Goal: Find specific page/section: Find specific page/section

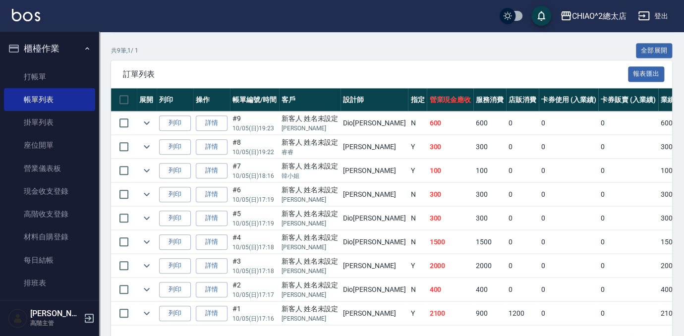
scroll to position [250, 0]
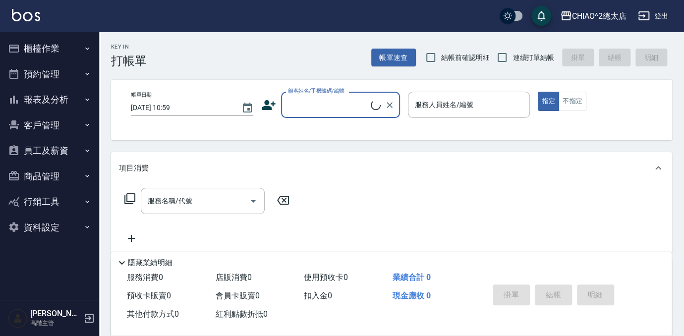
click at [52, 122] on button "客戶管理" at bounding box center [49, 126] width 91 height 26
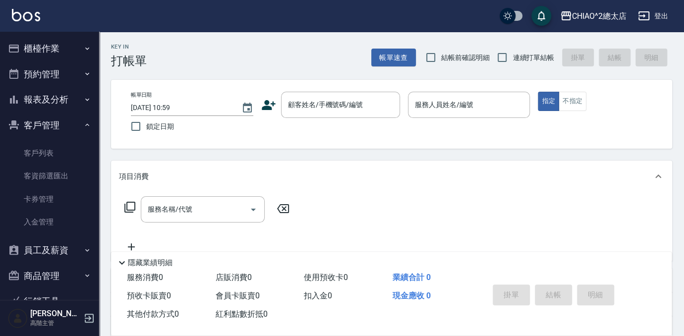
click at [56, 101] on button "報表及分析" at bounding box center [49, 100] width 91 height 26
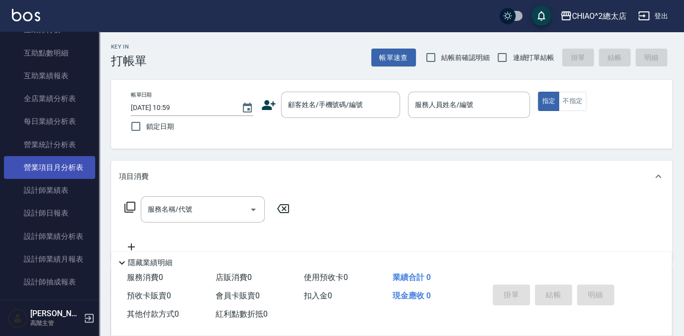
scroll to position [315, 0]
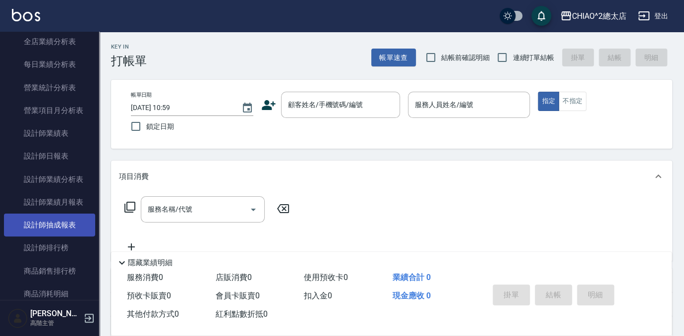
drag, startPoint x: 59, startPoint y: 232, endPoint x: 64, endPoint y: 227, distance: 7.4
click at [59, 232] on link "設計師抽成報表" at bounding box center [49, 225] width 91 height 23
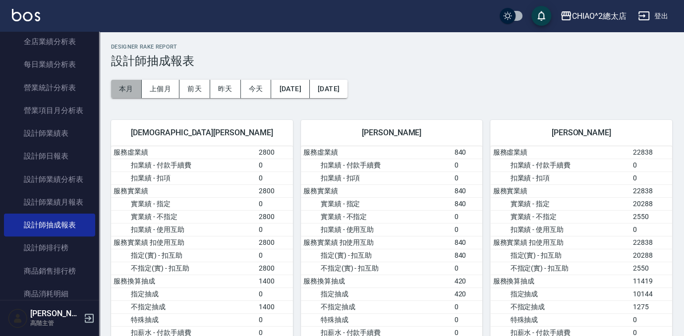
click at [134, 86] on button "本月" at bounding box center [126, 89] width 31 height 18
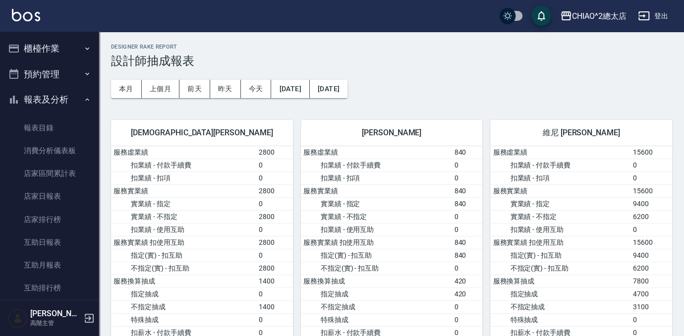
click at [43, 48] on button "櫃檯作業" at bounding box center [49, 49] width 91 height 26
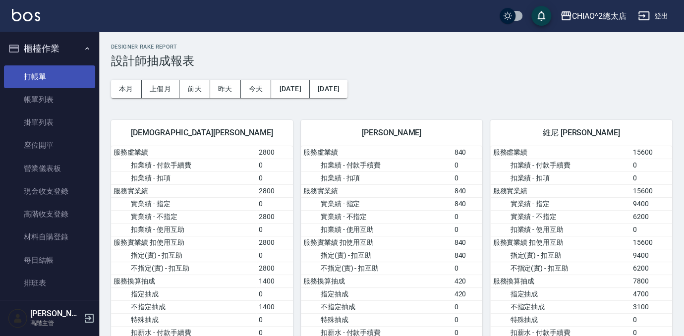
click at [50, 75] on link "打帳單" at bounding box center [49, 76] width 91 height 23
